Goal: Transaction & Acquisition: Purchase product/service

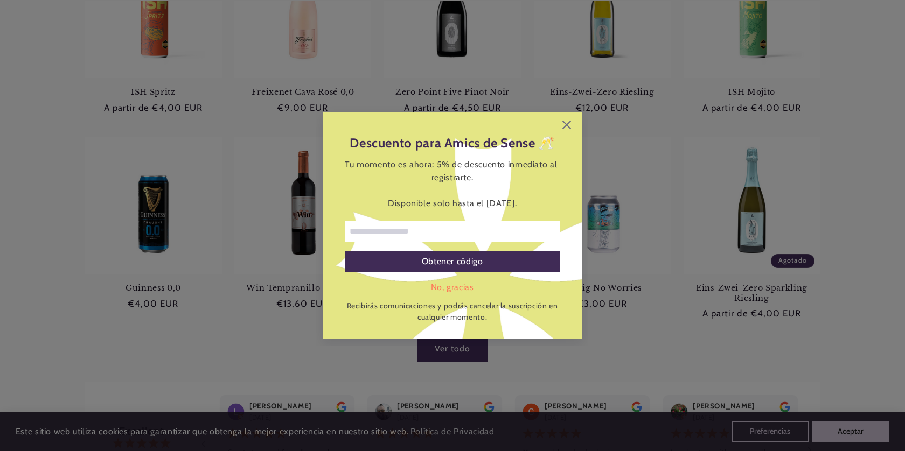
scroll to position [0, 718]
click at [566, 123] on icon at bounding box center [566, 125] width 9 height 9
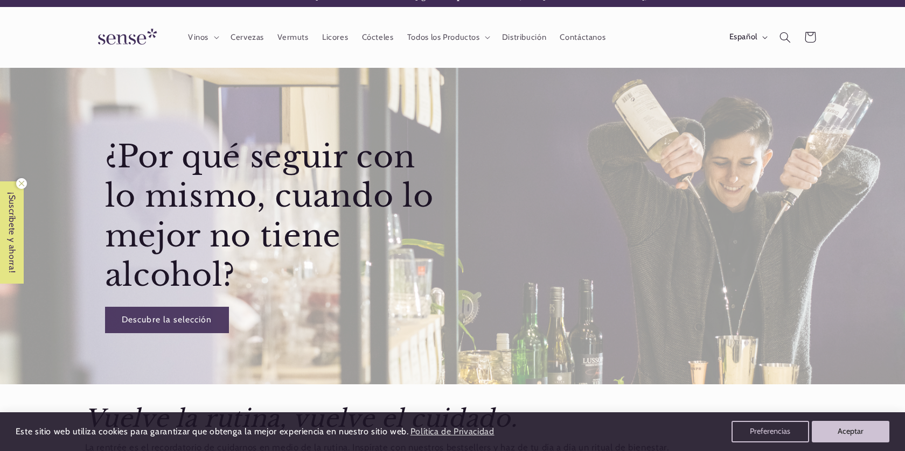
scroll to position [0, 0]
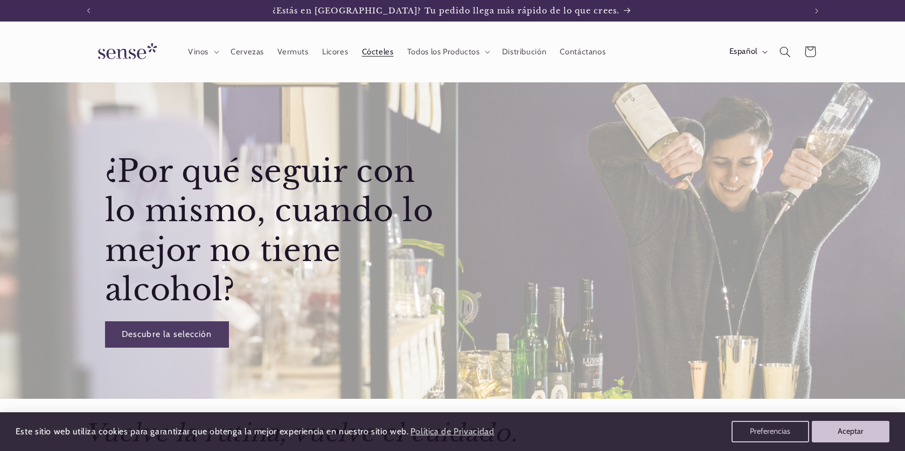
click at [379, 54] on span "Cócteles" at bounding box center [378, 52] width 32 height 10
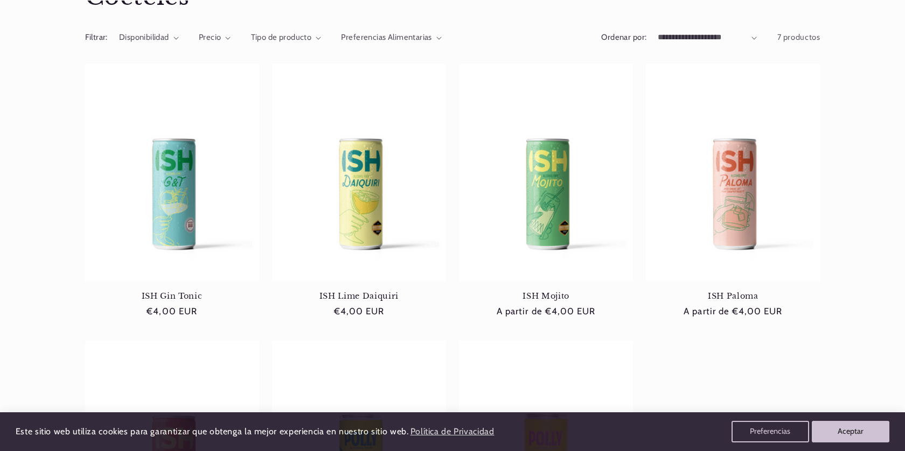
scroll to position [148, 0]
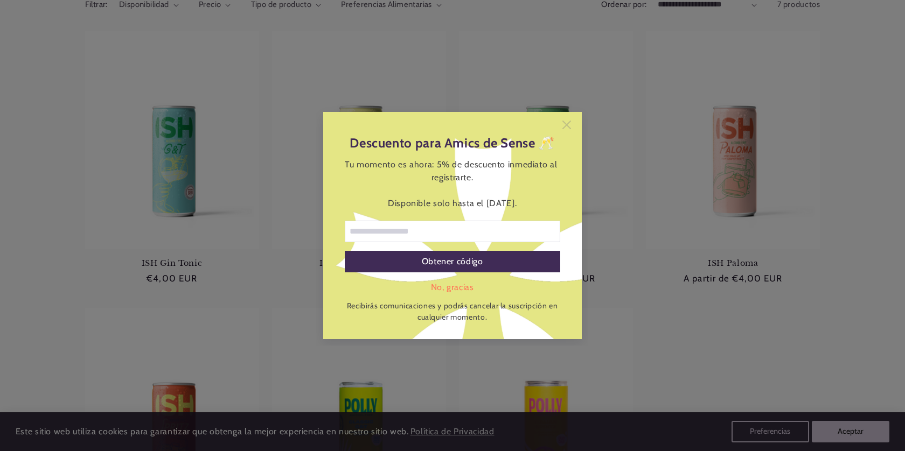
click at [570, 127] on icon at bounding box center [566, 125] width 9 height 9
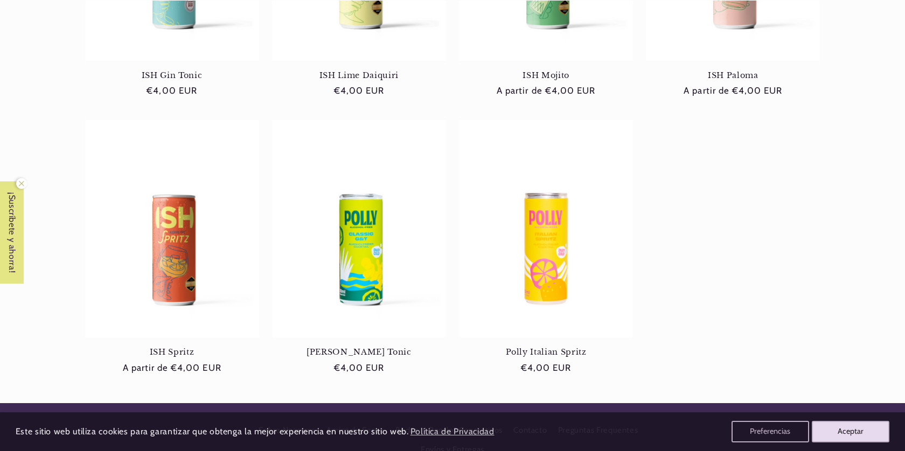
scroll to position [0, 0]
click at [841, 430] on button "Aceptar" at bounding box center [851, 432] width 82 height 23
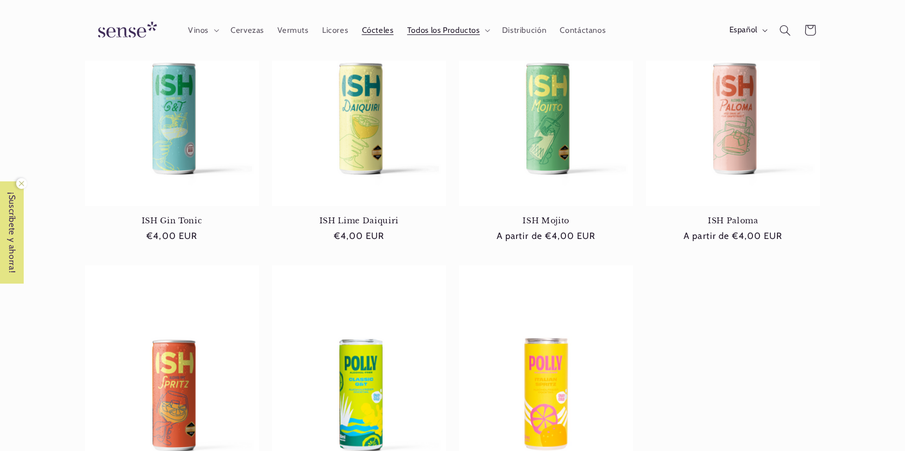
scroll to position [0, 718]
